Goal: Task Accomplishment & Management: Manage account settings

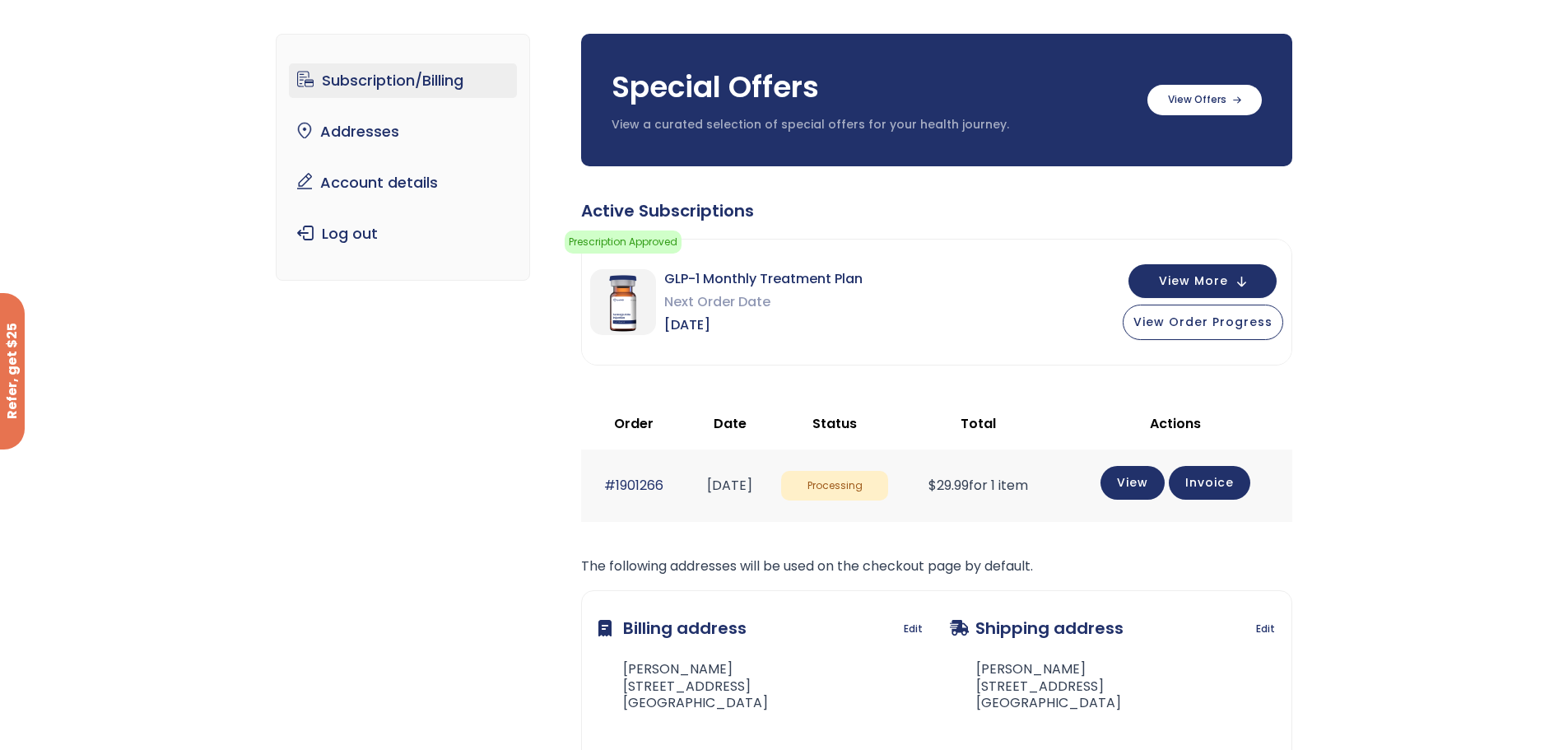
scroll to position [83, 0]
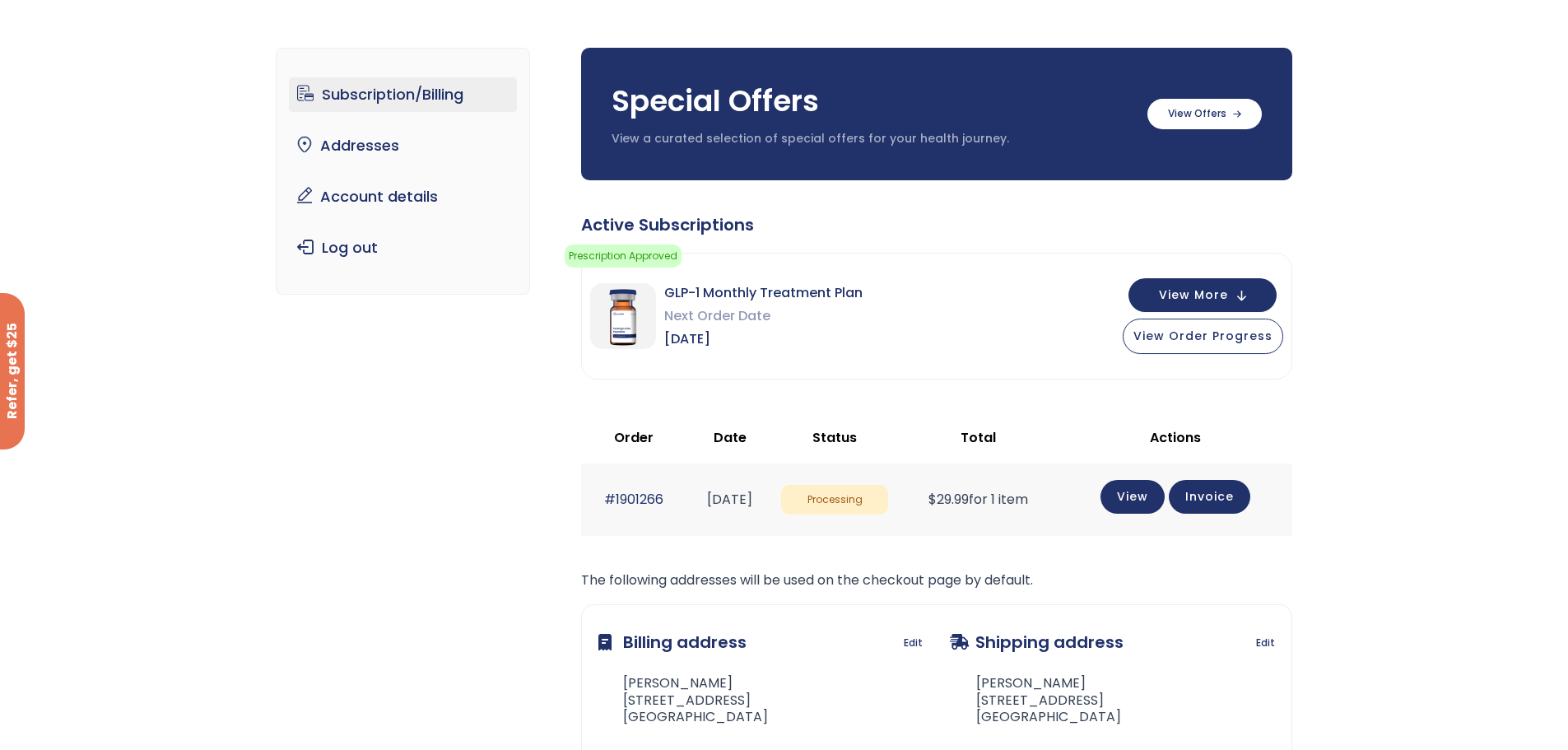
click at [380, 96] on link "Subscription/Billing" at bounding box center [403, 95] width 228 height 35
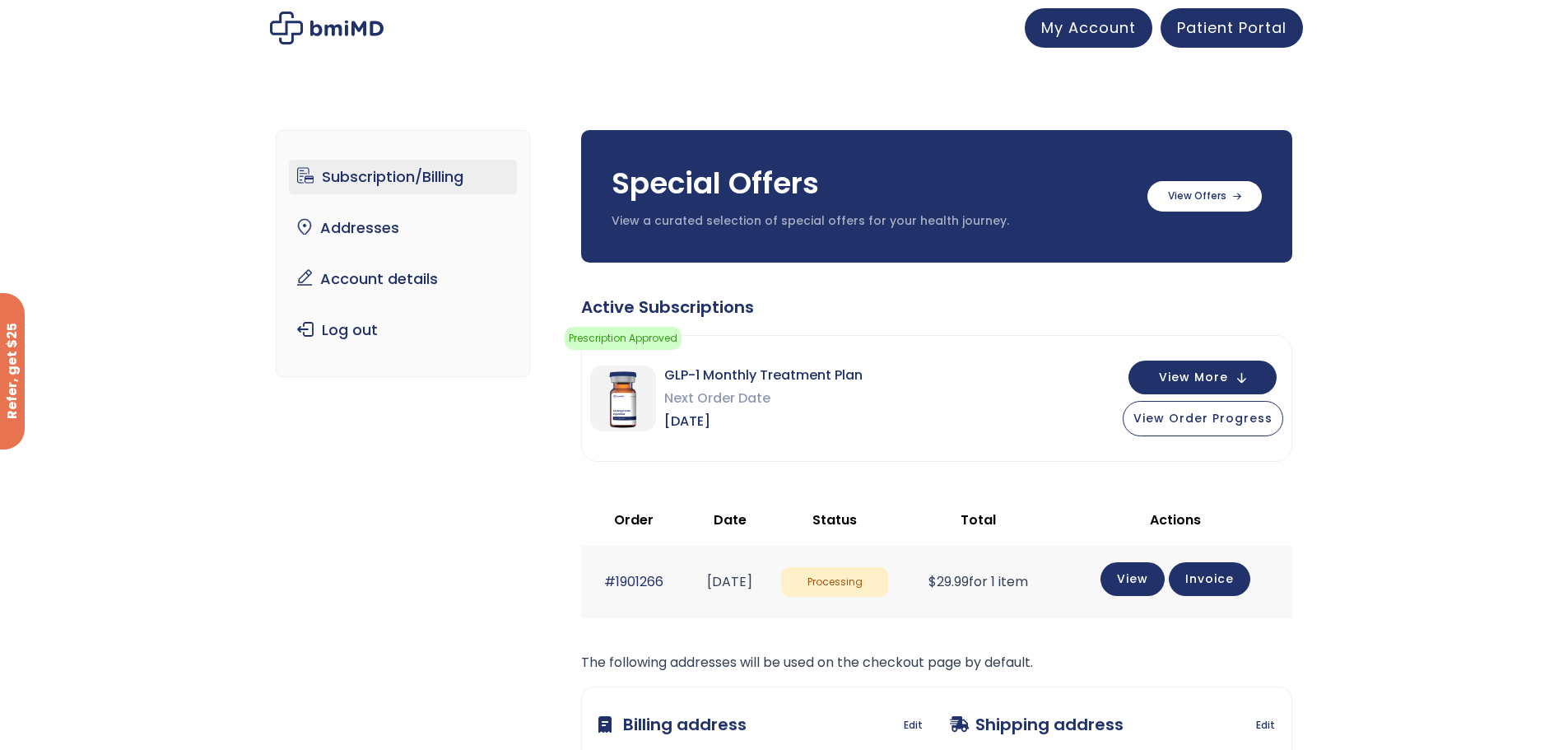
click at [1240, 385] on button "View More" at bounding box center [1202, 377] width 148 height 34
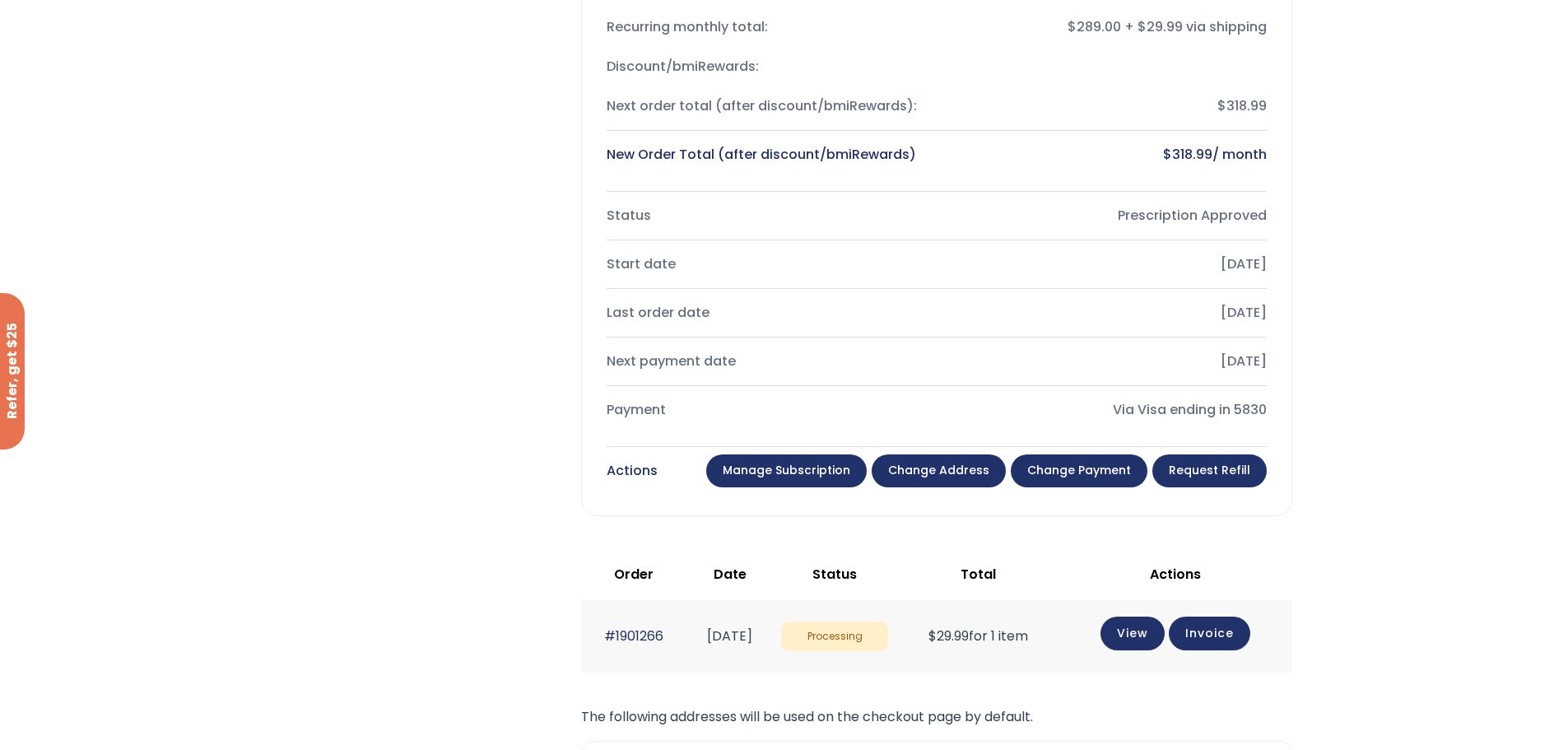
scroll to position [576, 0]
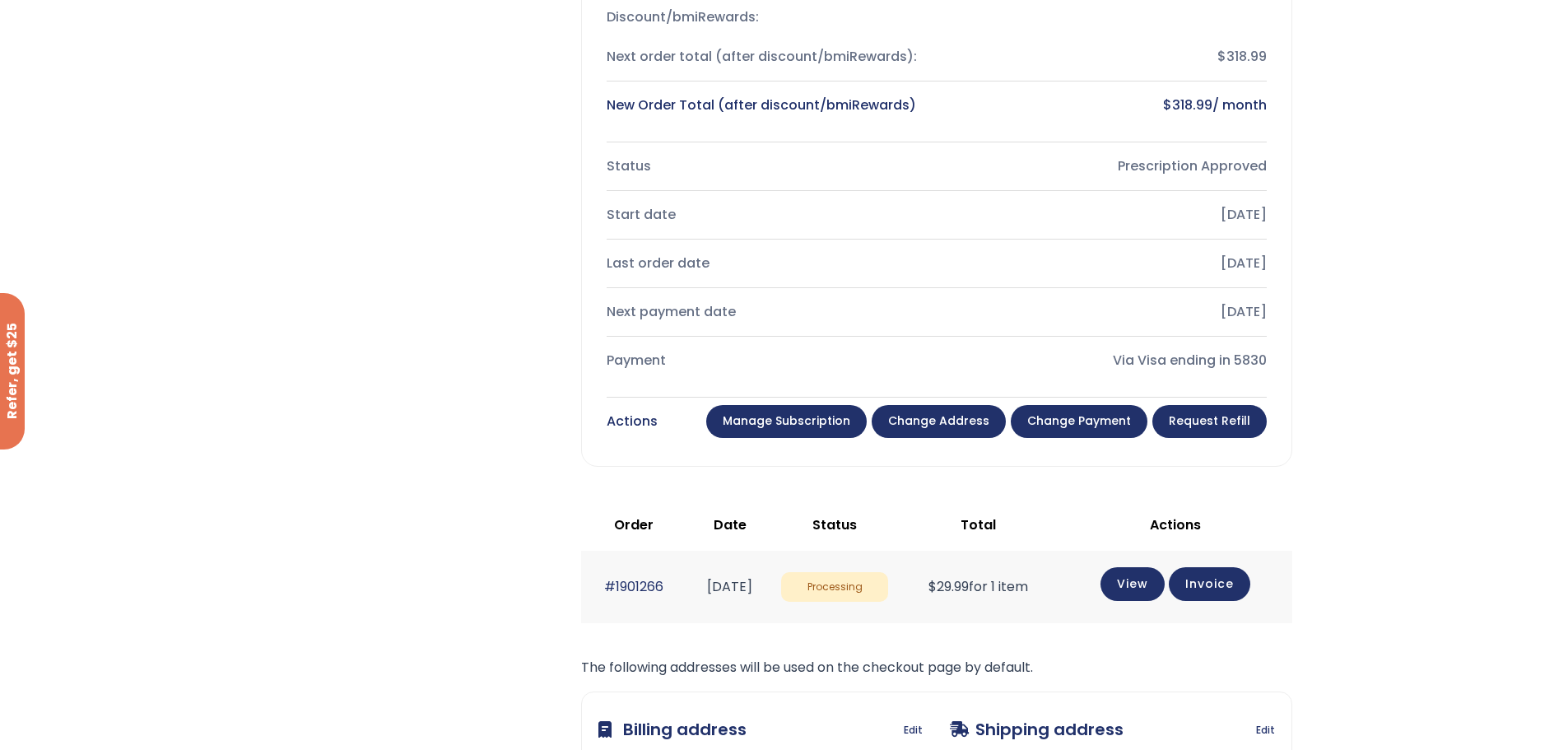
click at [790, 421] on link "Manage Subscription" at bounding box center [786, 422] width 161 height 33
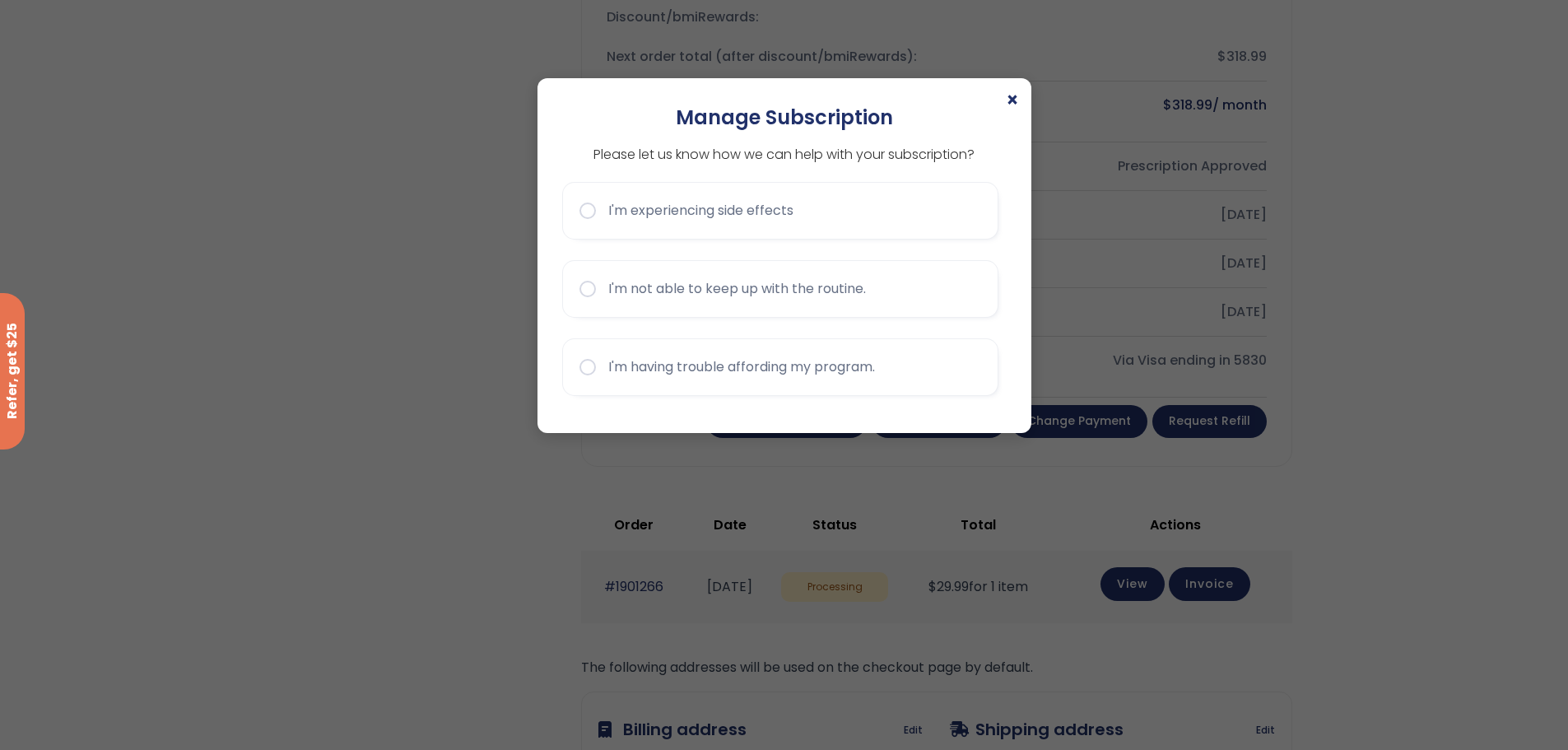
click at [893, 357] on button "I'm having trouble affording my program." at bounding box center [780, 367] width 437 height 57
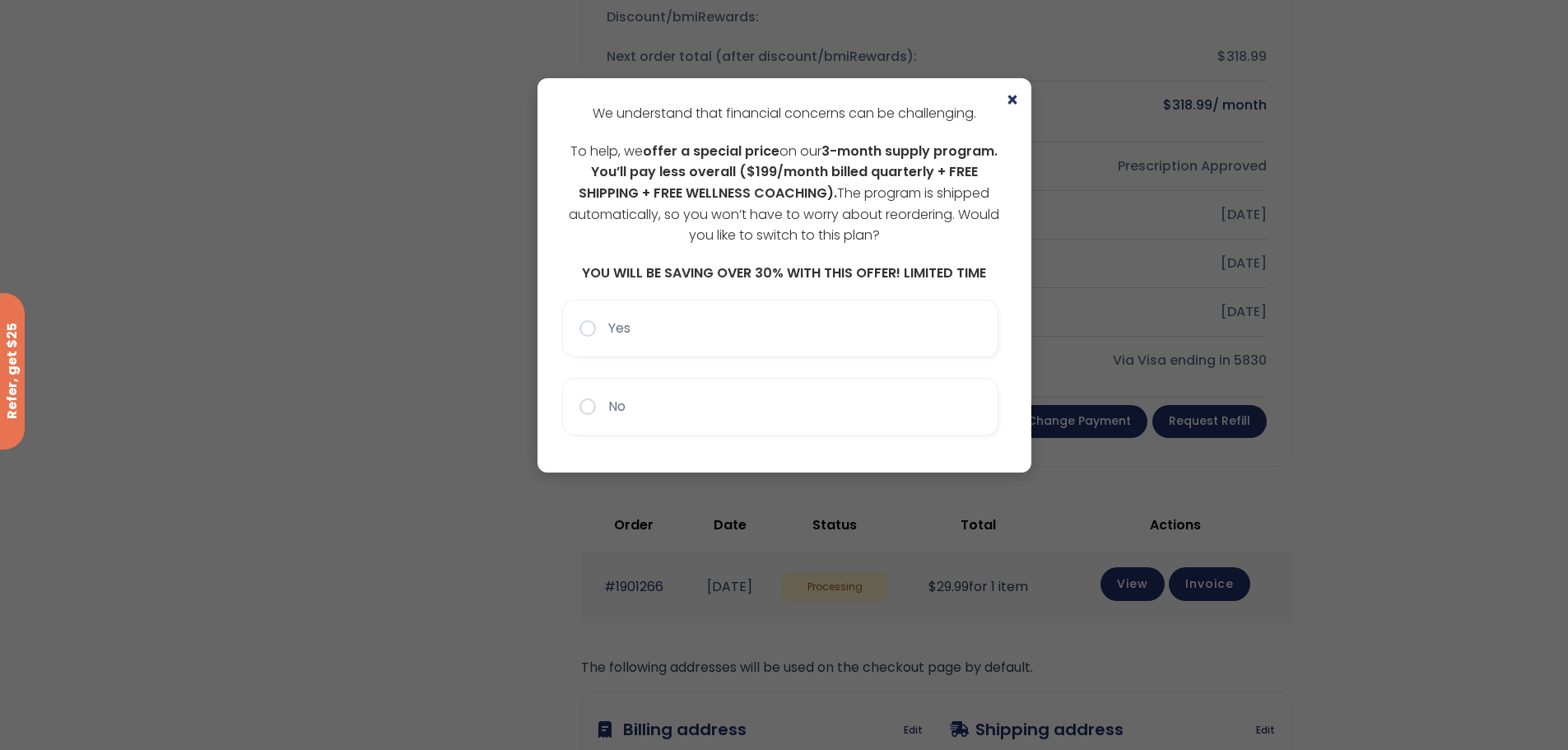
drag, startPoint x: 813, startPoint y: 390, endPoint x: 833, endPoint y: 394, distance: 20.4
click at [831, 392] on button "No" at bounding box center [780, 406] width 437 height 57
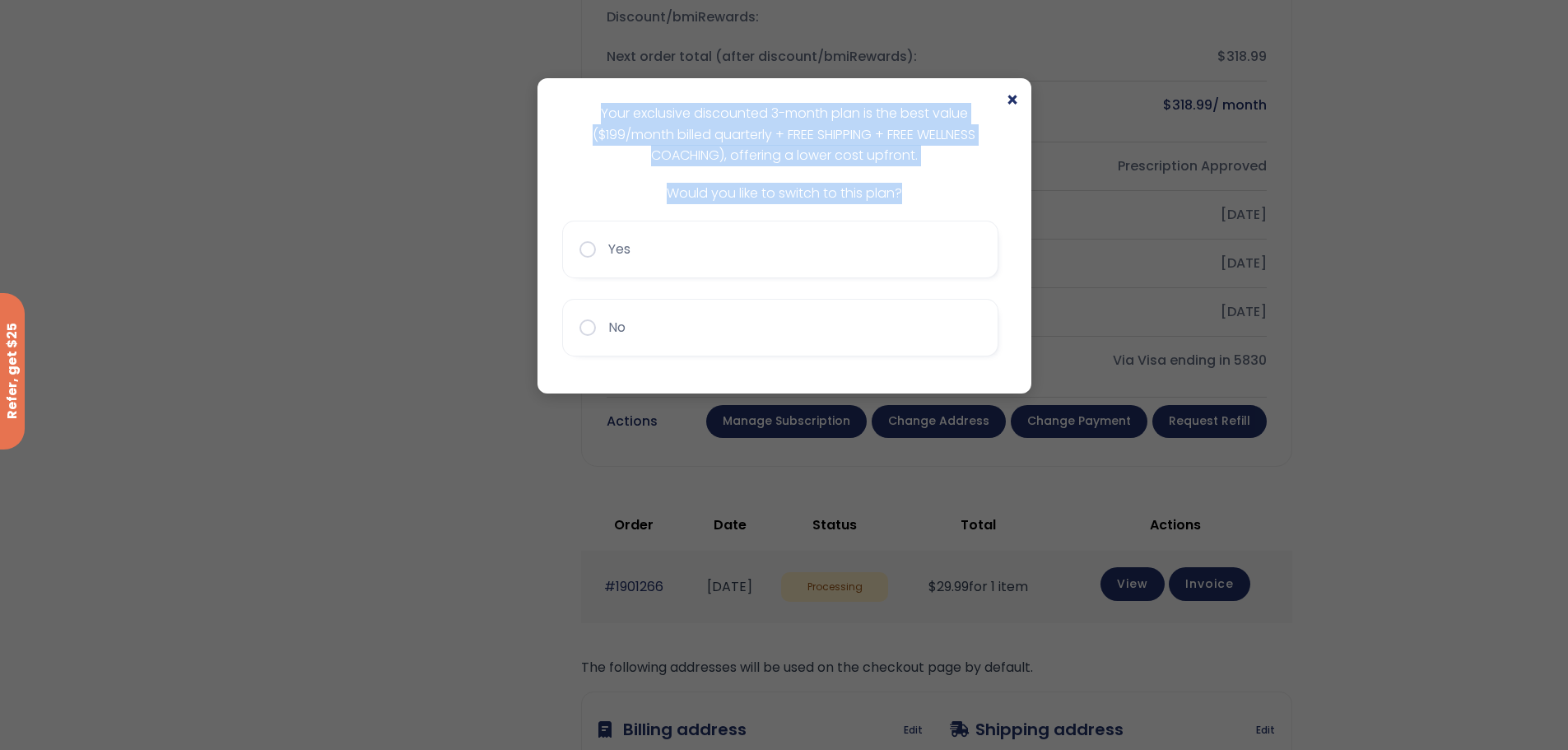
drag, startPoint x: 600, startPoint y: 115, endPoint x: 1001, endPoint y: 188, distance: 407.6
click at [1001, 188] on div "Your exclusive discounted 3-month plan is the best value ($199/month billed qua…" at bounding box center [784, 235] width 444 height 265
click at [749, 327] on button "No" at bounding box center [780, 328] width 437 height 57
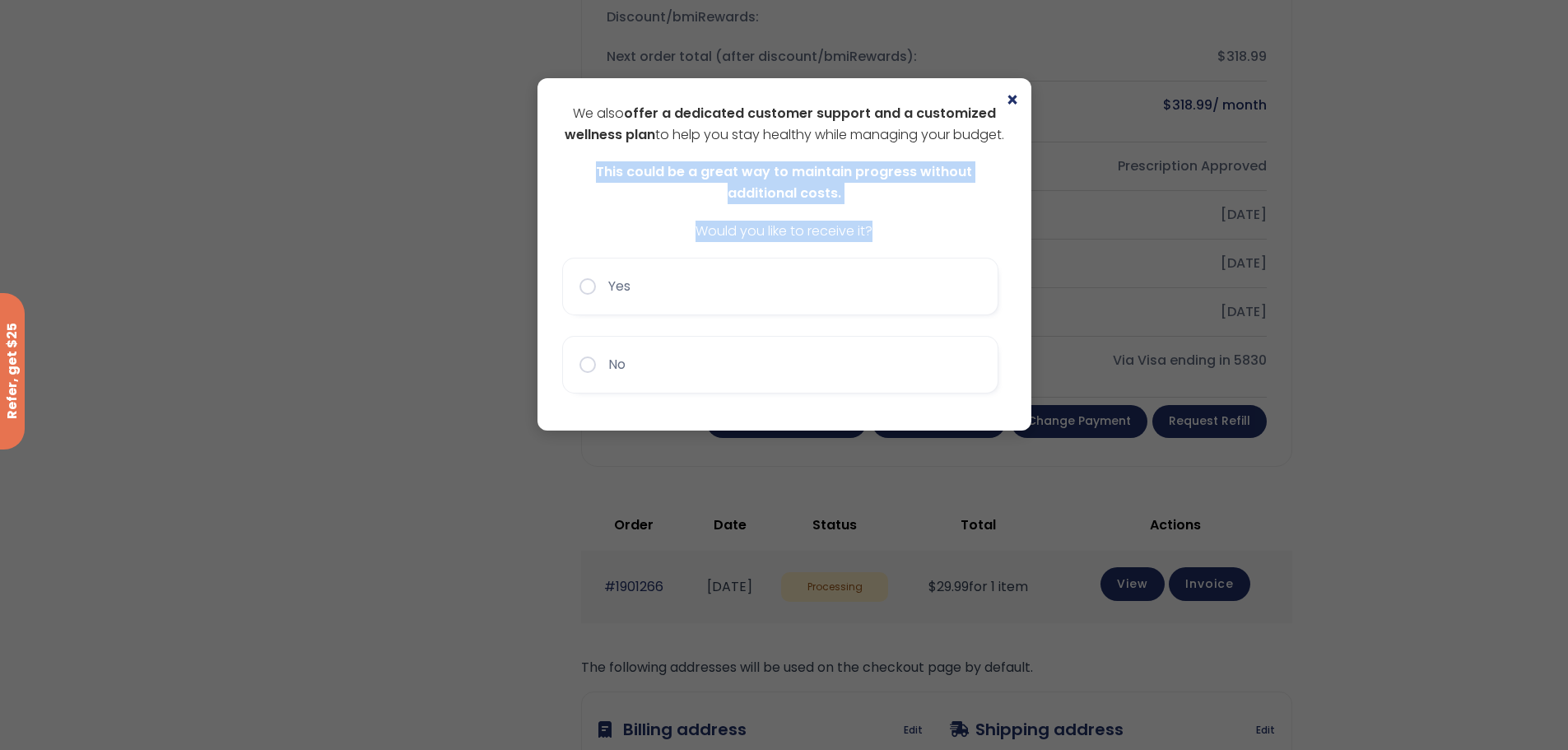
drag, startPoint x: 559, startPoint y: 189, endPoint x: 993, endPoint y: 236, distance: 436.5
click at [993, 236] on div "× We also offer a dedicated customer support and a customized wellness plan to …" at bounding box center [784, 254] width 494 height 352
click at [991, 241] on p "Would you like to receive it?" at bounding box center [784, 231] width 444 height 22
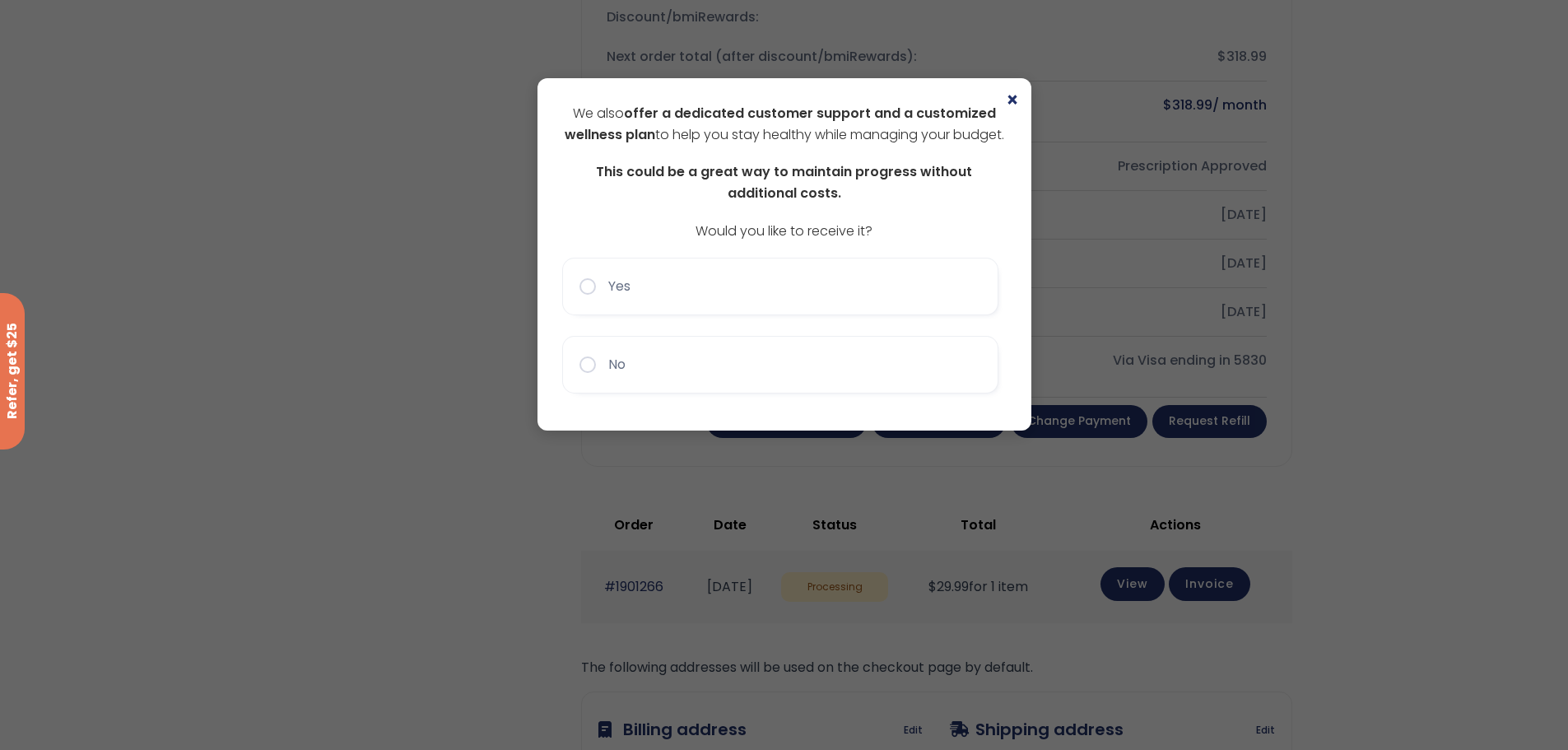
click at [724, 392] on button "No" at bounding box center [780, 365] width 437 height 57
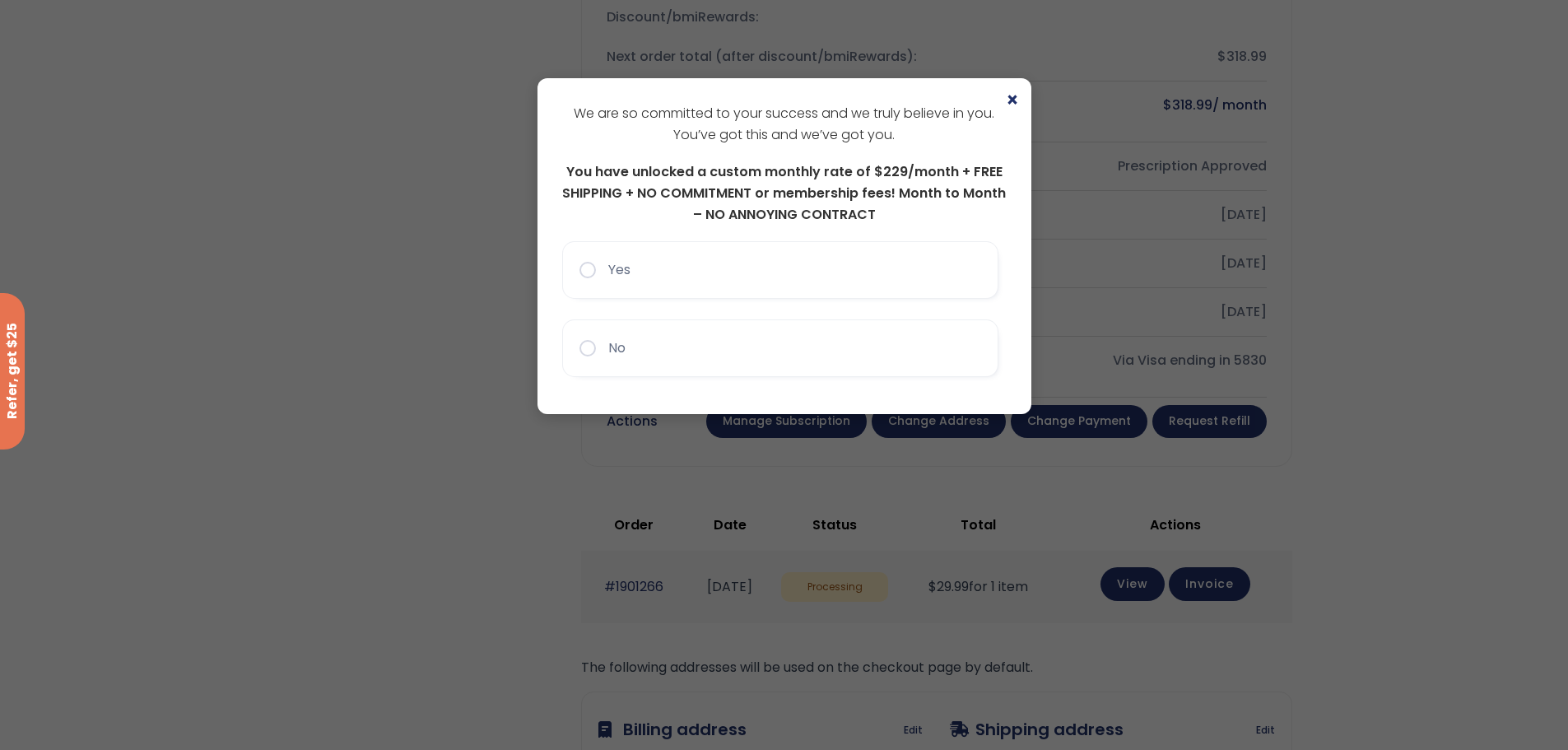
click at [681, 340] on button "No" at bounding box center [780, 348] width 437 height 57
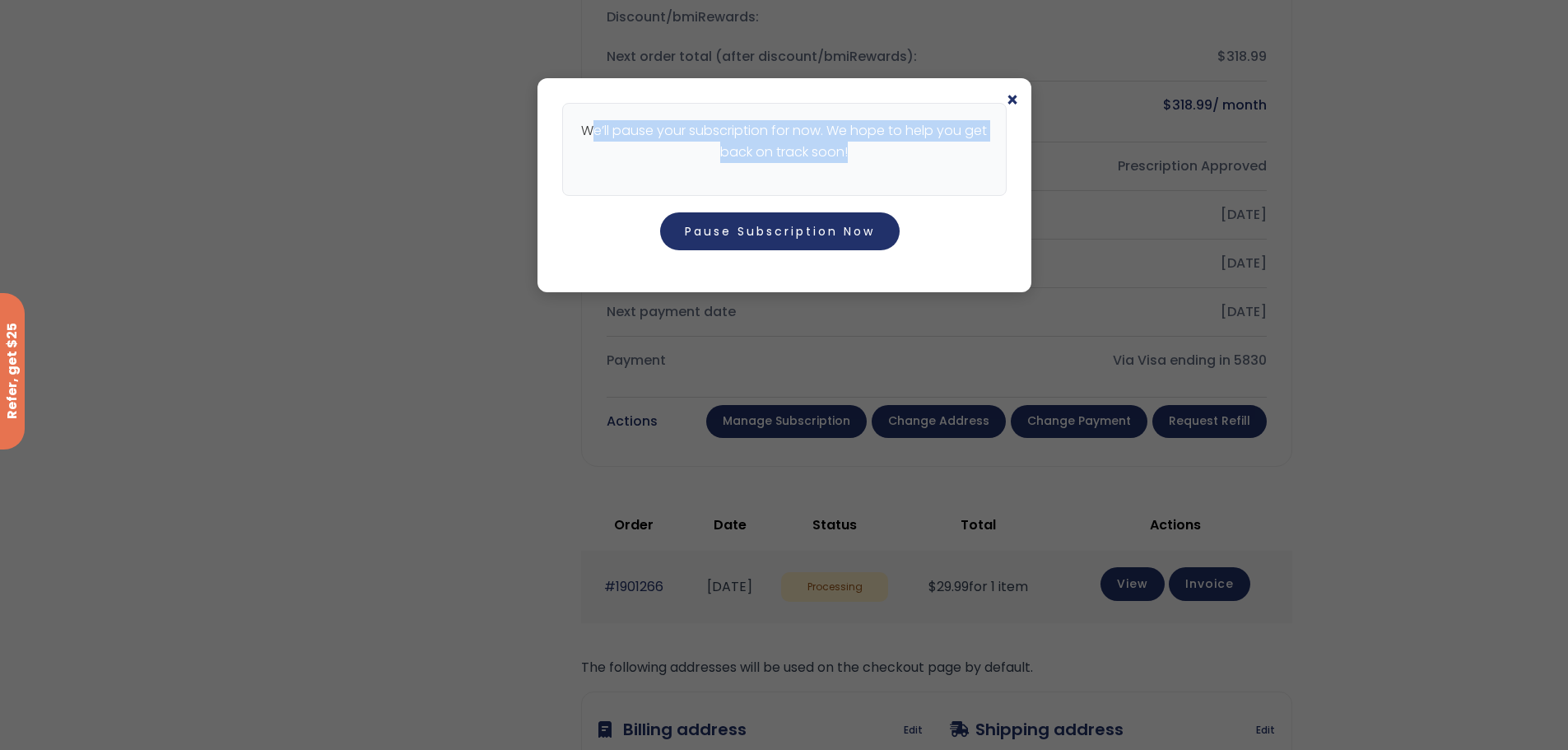
drag, startPoint x: 594, startPoint y: 135, endPoint x: 967, endPoint y: 177, distance: 375.4
click at [967, 177] on div "We’ll pause your subscription for now. We hope to help you get back on track so…" at bounding box center [784, 149] width 444 height 93
click at [961, 212] on div "We’ll pause your subscription for now. We hope to help you get back on track so…" at bounding box center [784, 184] width 444 height 164
click at [766, 238] on button "Pause Subscription Now" at bounding box center [779, 231] width 239 height 38
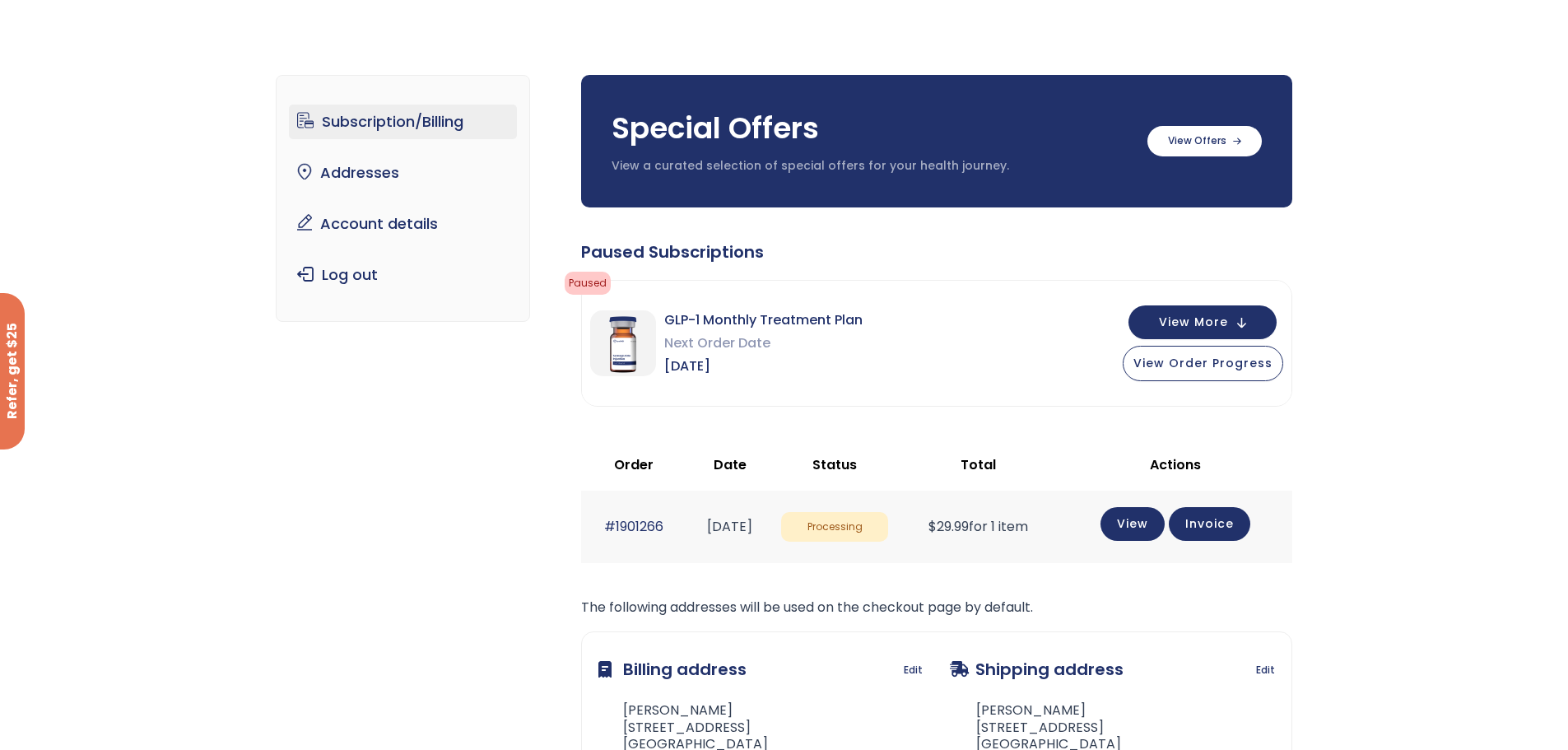
scroll to position [247, 0]
